Goal: Task Accomplishment & Management: Manage account settings

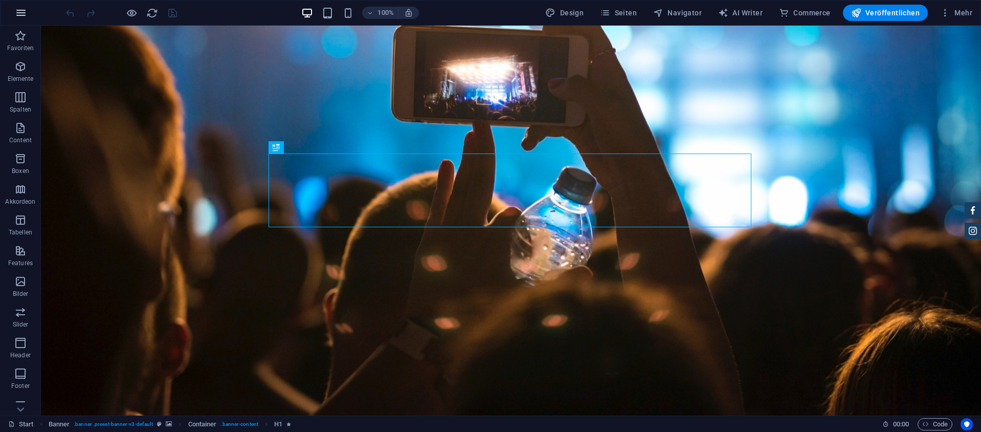
click at [20, 10] on icon "button" at bounding box center [21, 13] width 12 height 12
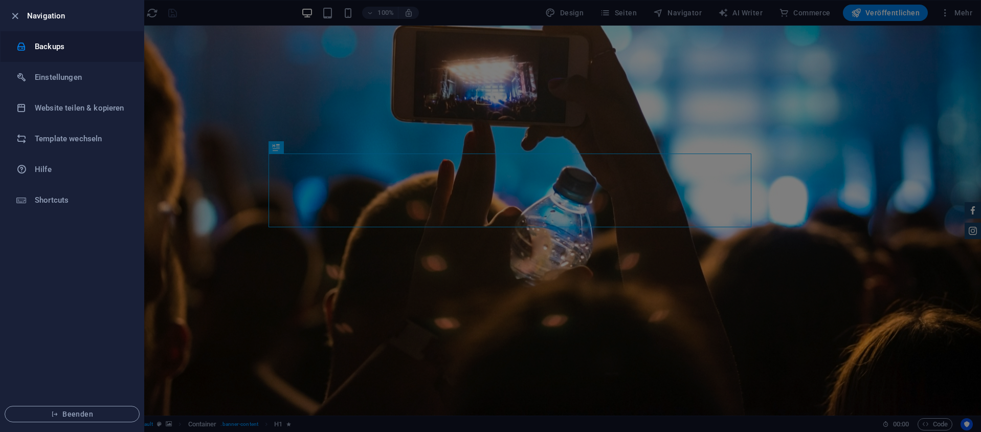
click at [48, 47] on h6 "Backups" at bounding box center [82, 46] width 95 height 12
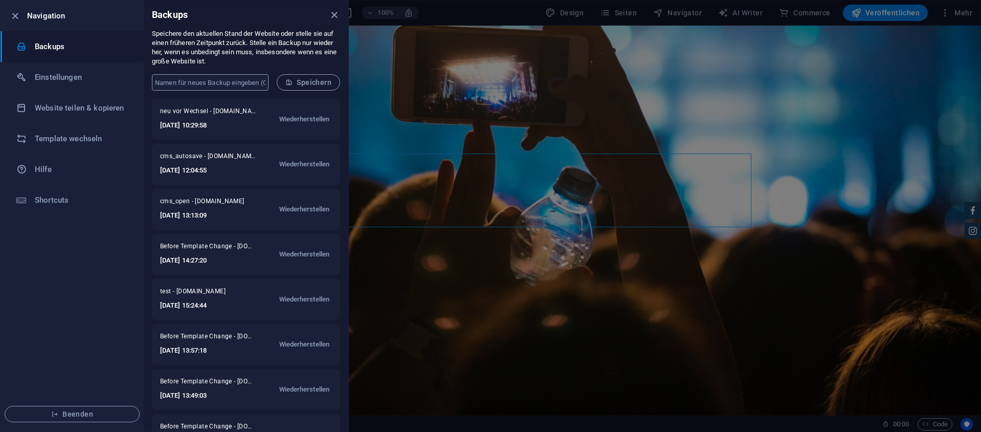
click at [249, 85] on input "text" at bounding box center [210, 82] width 117 height 16
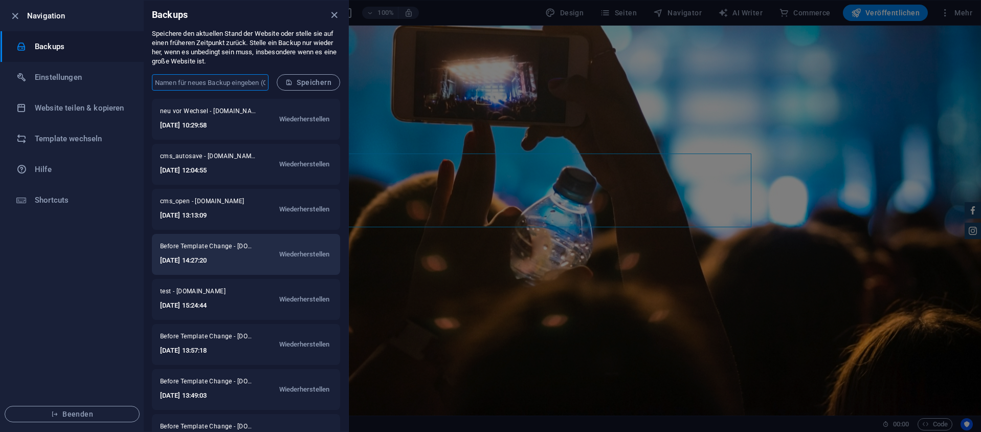
scroll to position [32, 0]
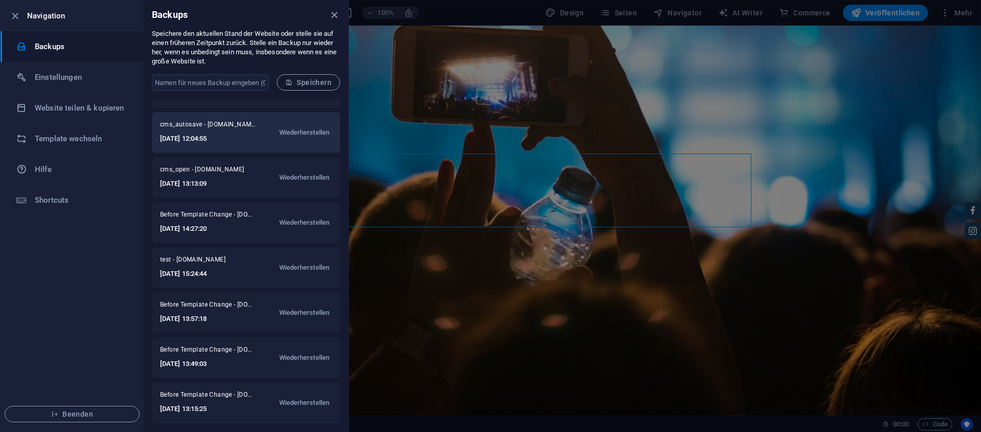
click at [171, 121] on span "cms_autosave - [DOMAIN_NAME]" at bounding box center [208, 126] width 96 height 12
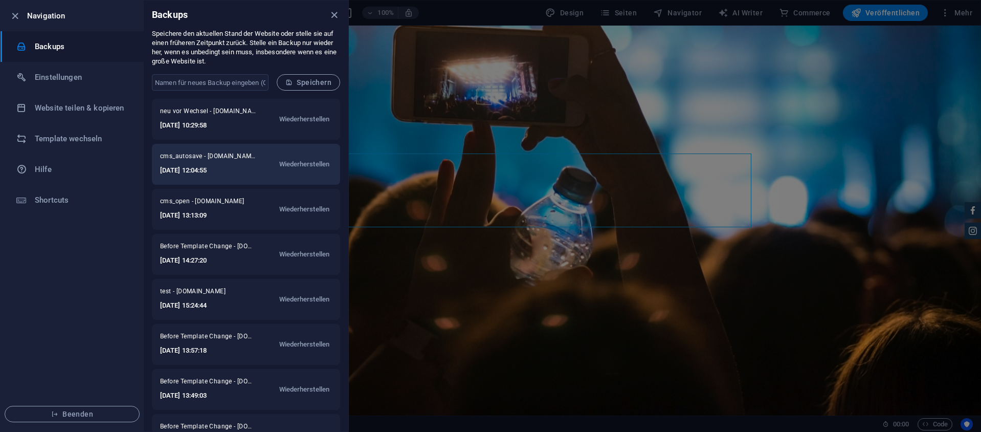
scroll to position [0, 0]
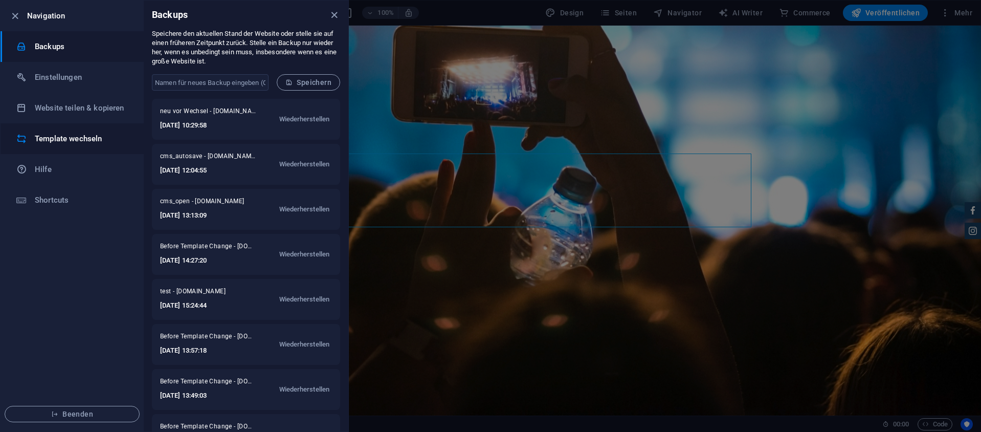
click at [59, 149] on li "Template wechseln" at bounding box center [72, 138] width 143 height 31
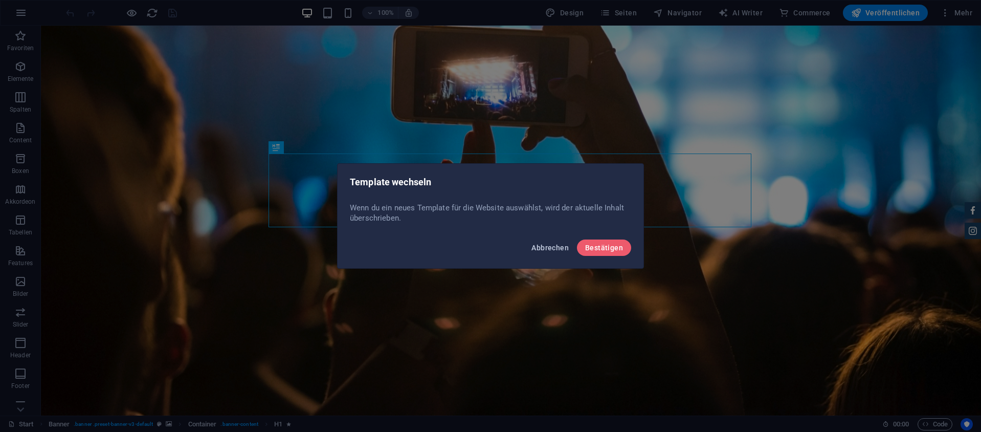
click at [545, 243] on button "Abbrechen" at bounding box center [550, 247] width 46 height 16
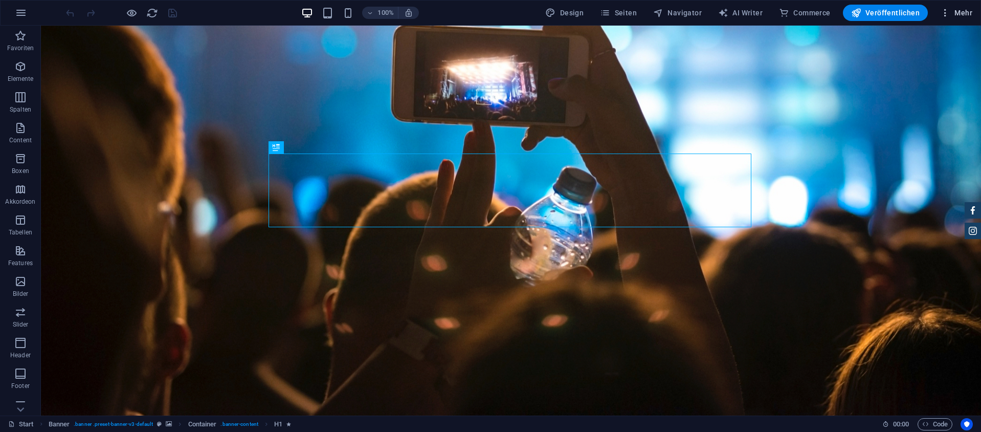
click at [956, 11] on span "Mehr" at bounding box center [956, 13] width 32 height 10
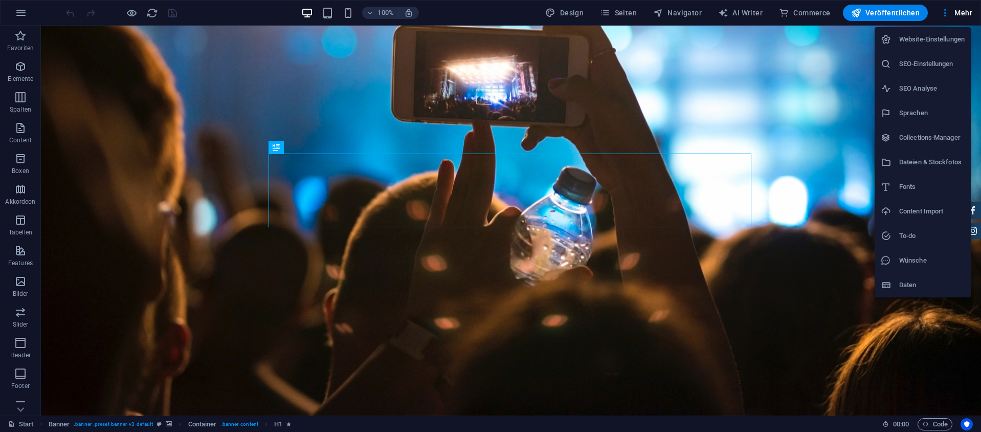
click at [905, 288] on h6 "Daten" at bounding box center [931, 285] width 65 height 12
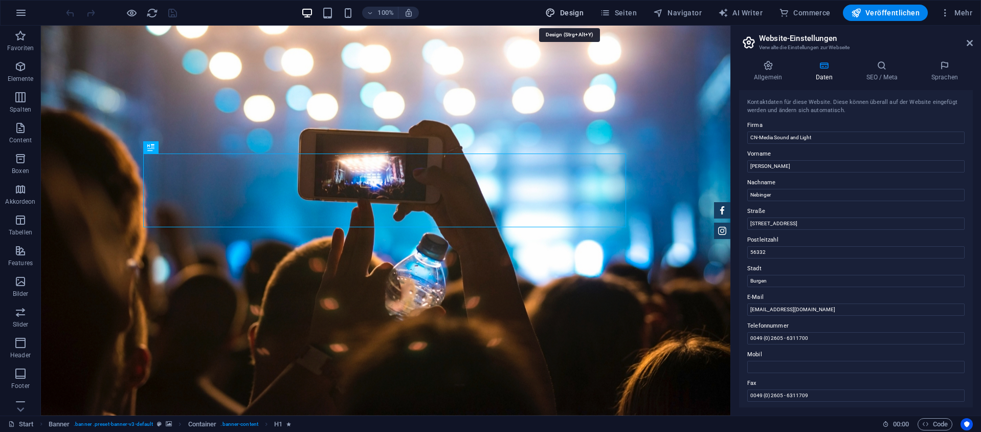
click at [555, 11] on icon "button" at bounding box center [550, 13] width 10 height 10
select select "px"
select select "400"
select select "px"
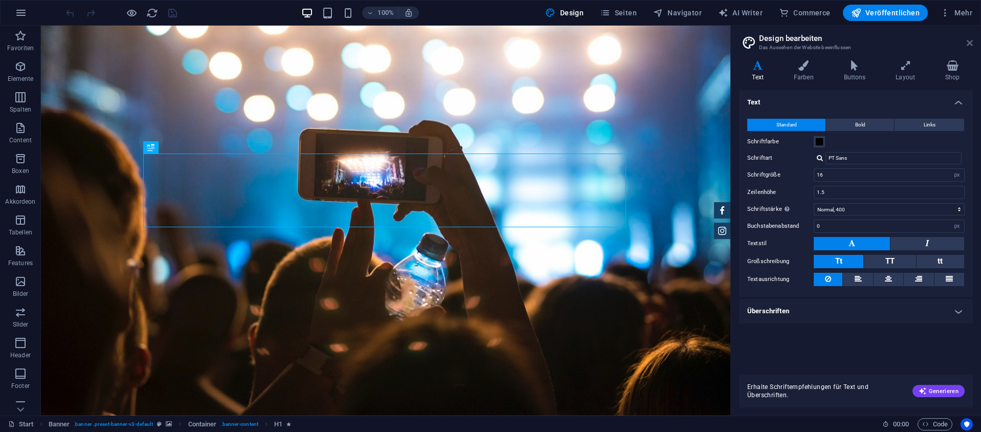
click at [970, 43] on aside "Design bearbeiten Das Aussehen der Website beeinflussen Varianten Text Farben B…" at bounding box center [855, 221] width 251 height 390
click at [970, 43] on icon at bounding box center [970, 43] width 6 height 8
